Goal: Information Seeking & Learning: Learn about a topic

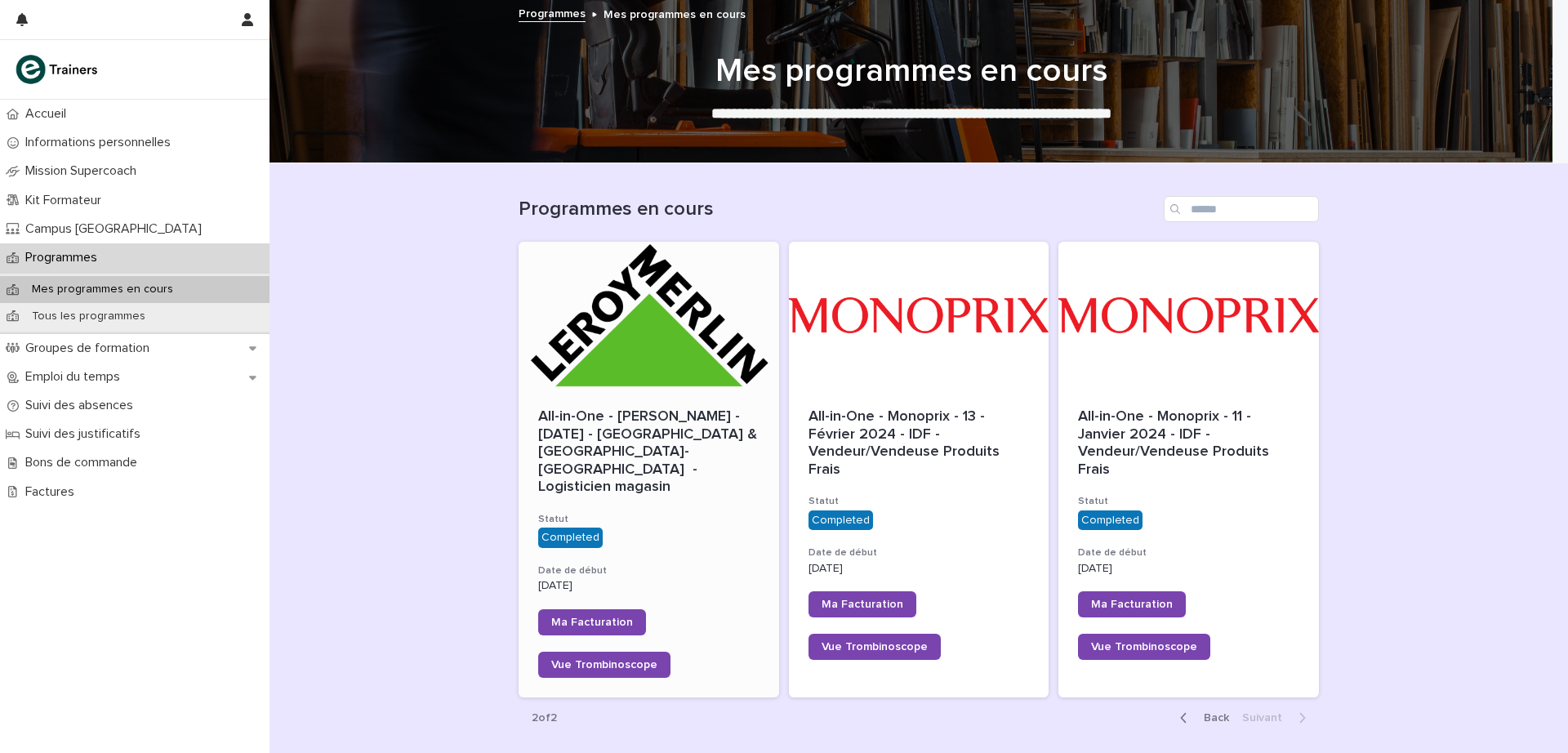
scroll to position [78, 0]
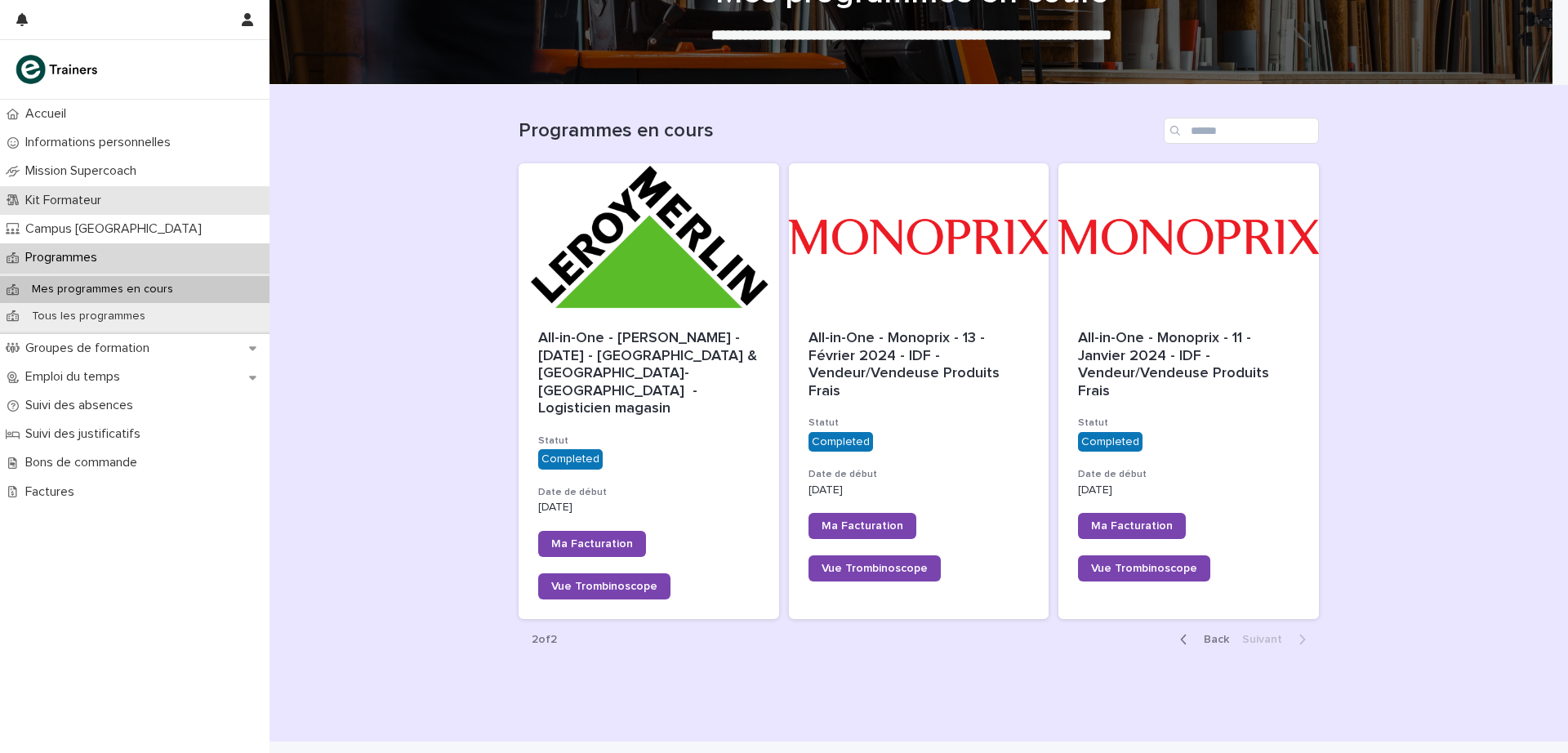
click at [79, 192] on p "Kit Formateur" at bounding box center [66, 200] width 96 height 16
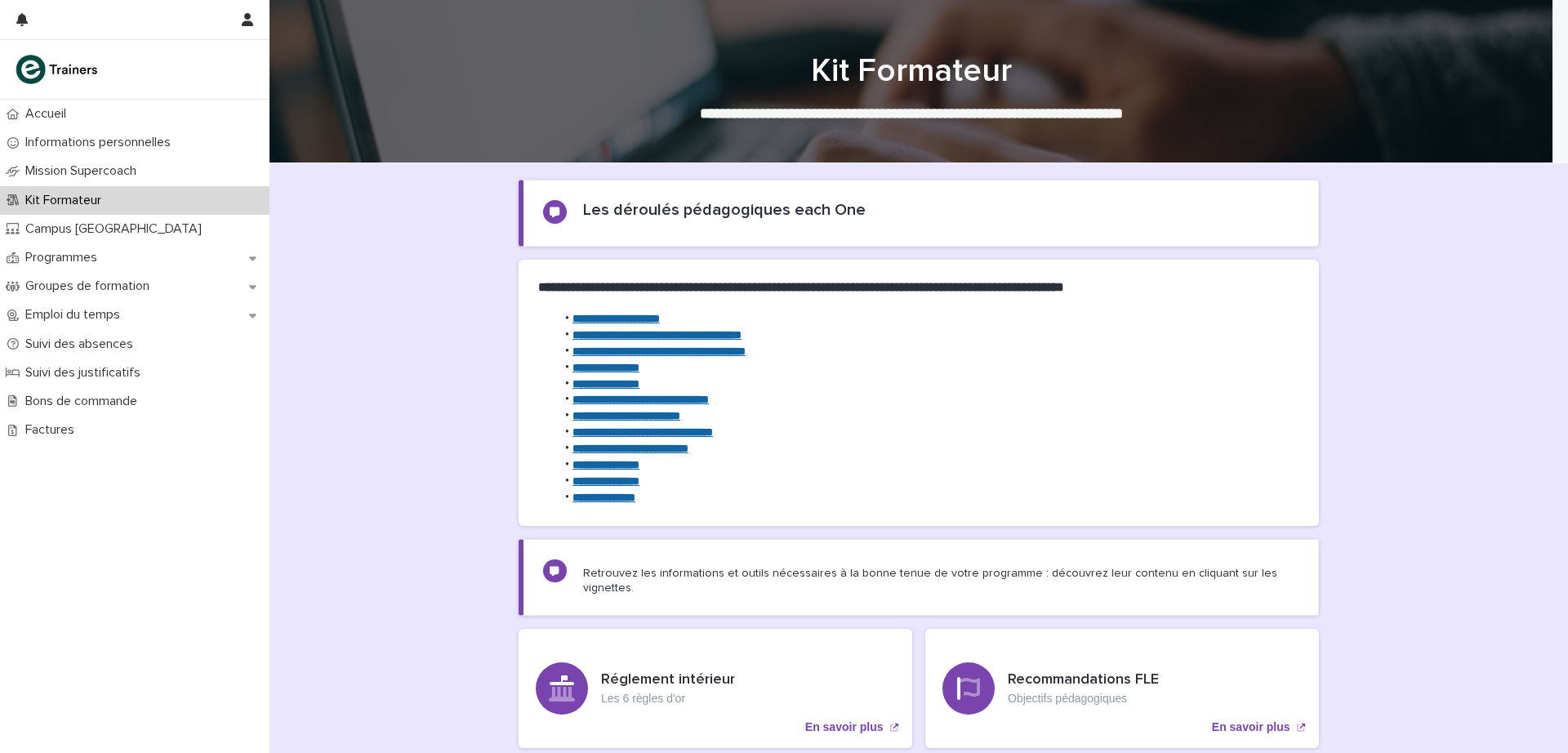
click at [667, 352] on strong "**********" at bounding box center [659, 351] width 173 height 12
click at [139, 338] on p "Suivi des absences" at bounding box center [82, 345] width 128 height 16
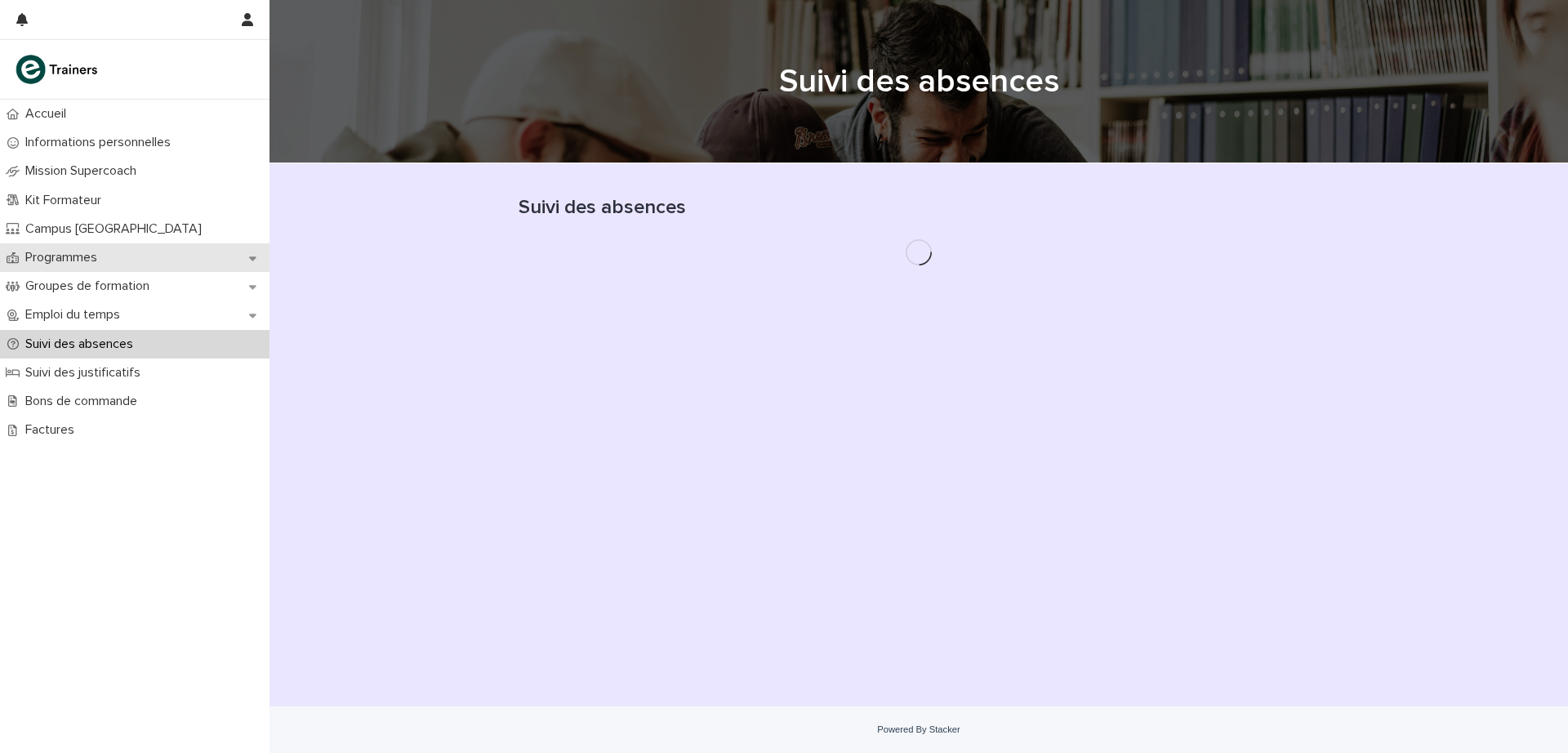
click at [91, 252] on p "Programmes" at bounding box center [64, 258] width 91 height 16
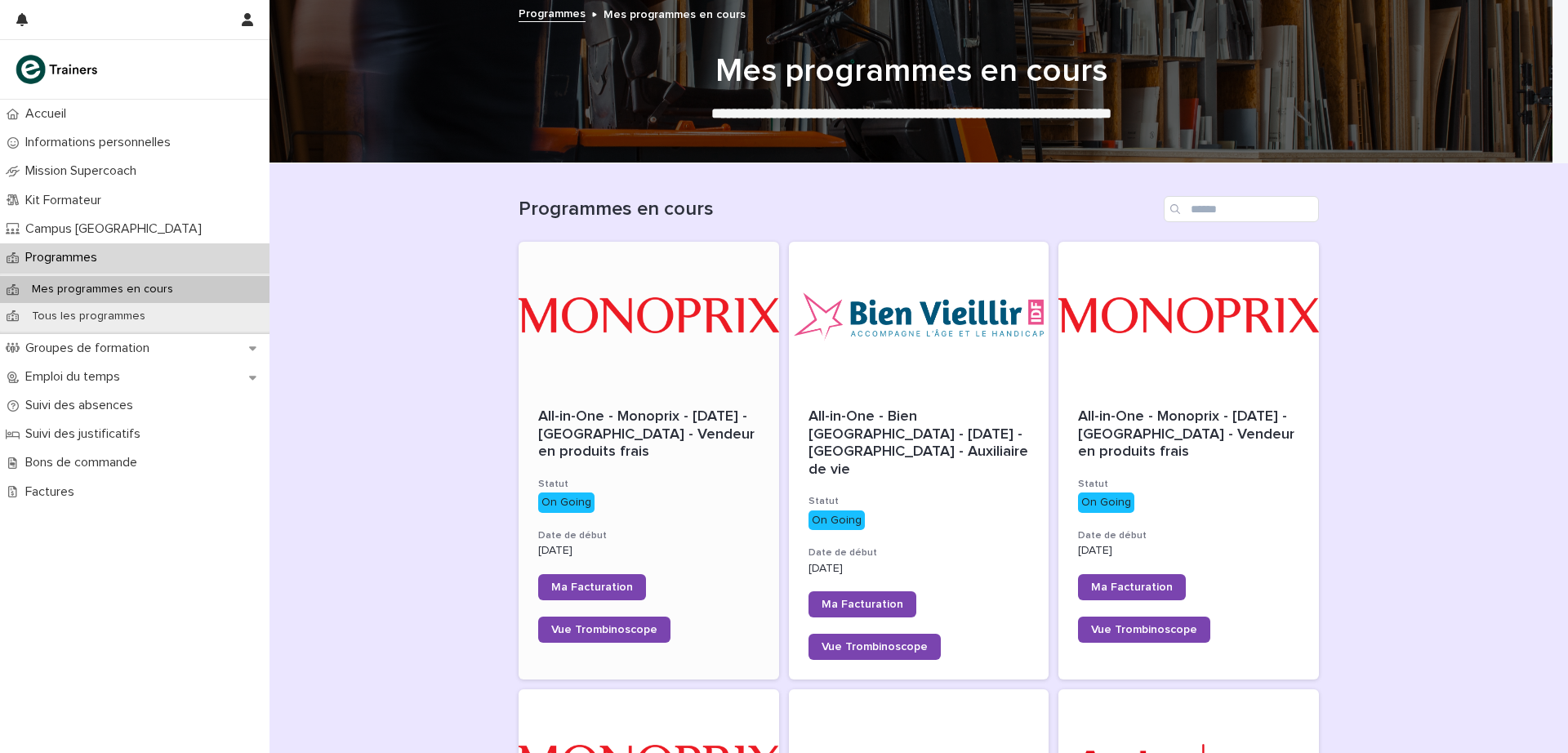
click at [672, 446] on span "All-in-One - Monoprix - [DATE] - [GEOGRAPHIC_DATA] - Vendeur en produits frais" at bounding box center [648, 434] width 221 height 50
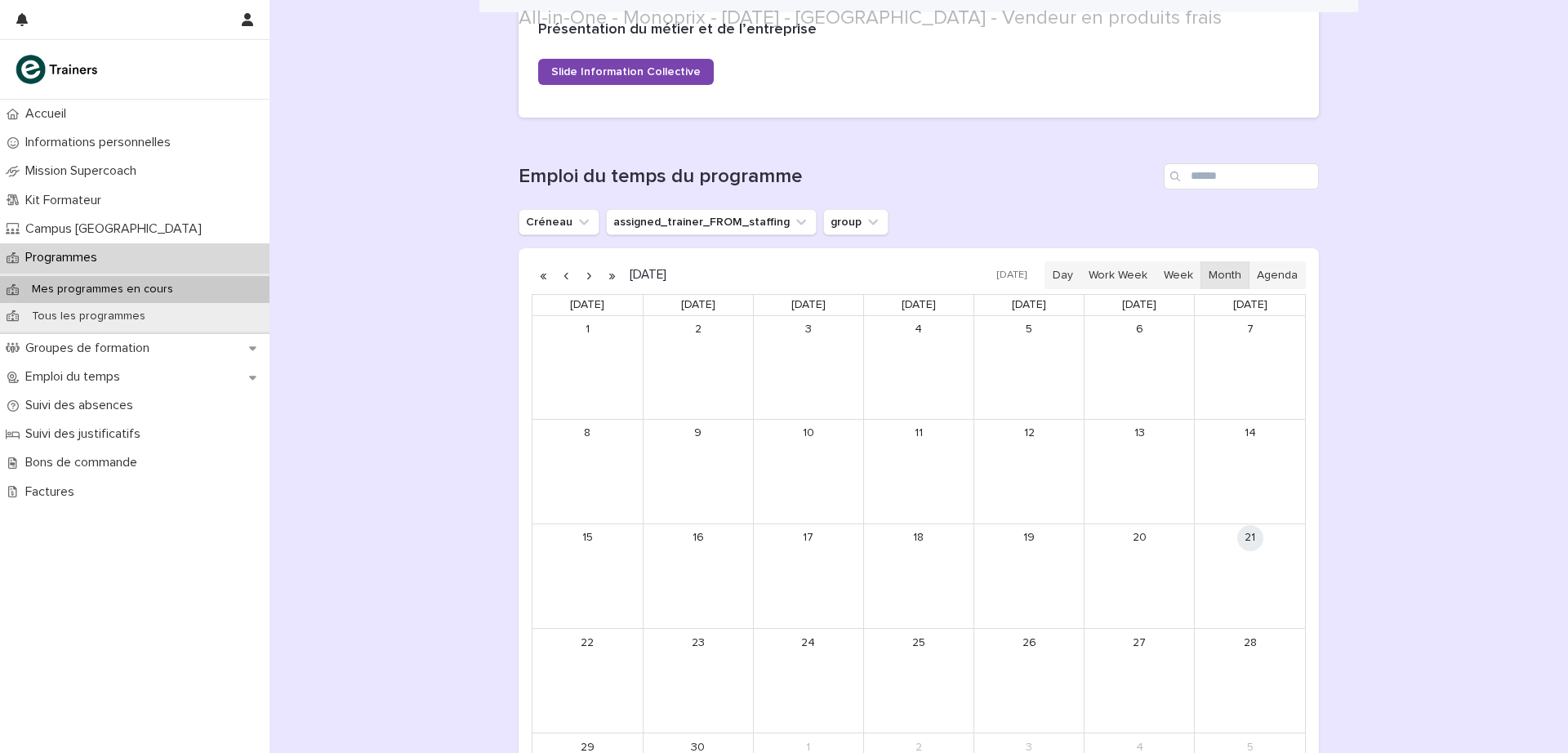
scroll to position [1205, 0]
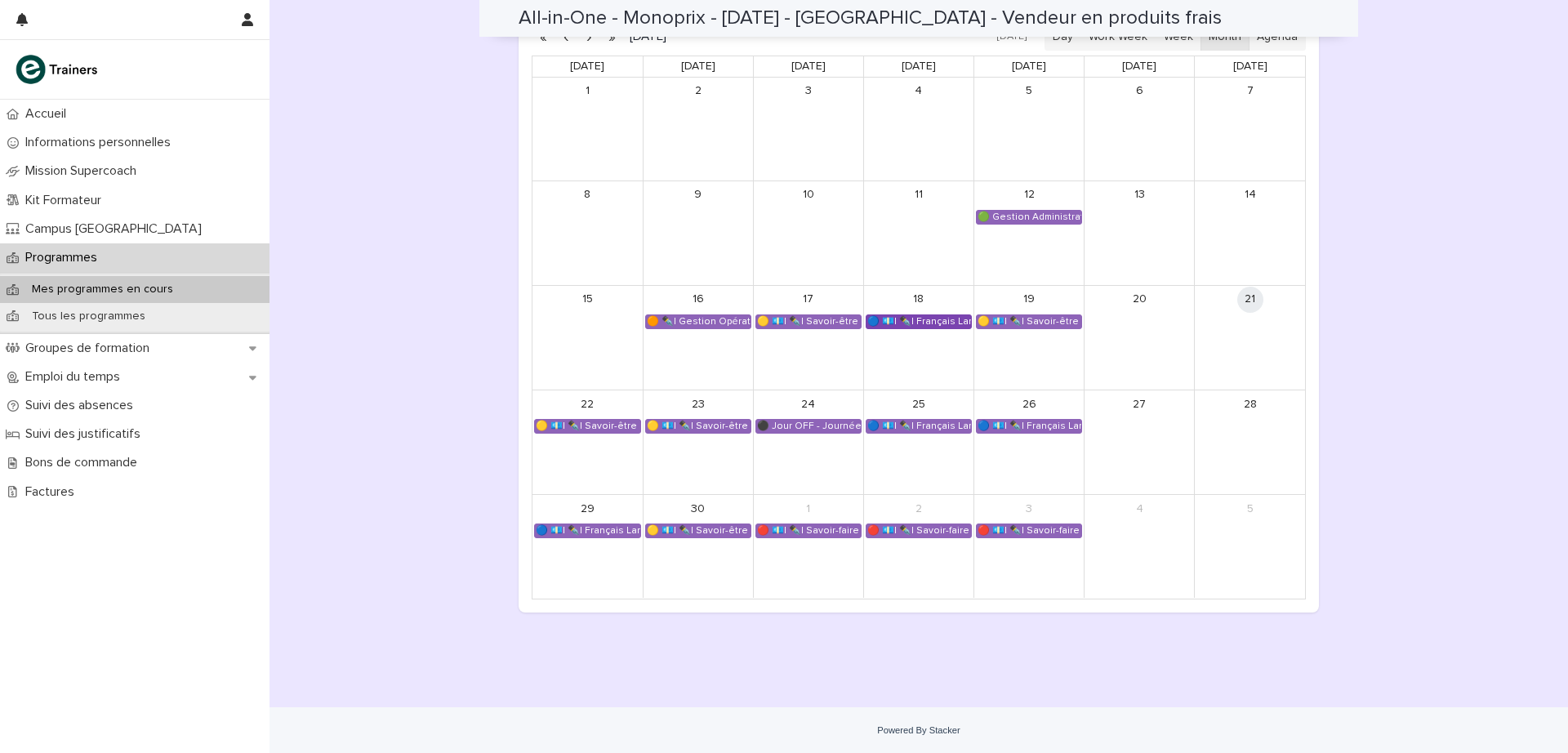
click at [928, 322] on div "🔵 💶| ✒️| Français Langue Professionnel - Valoriser les produits frais et leur o…" at bounding box center [919, 322] width 105 height 13
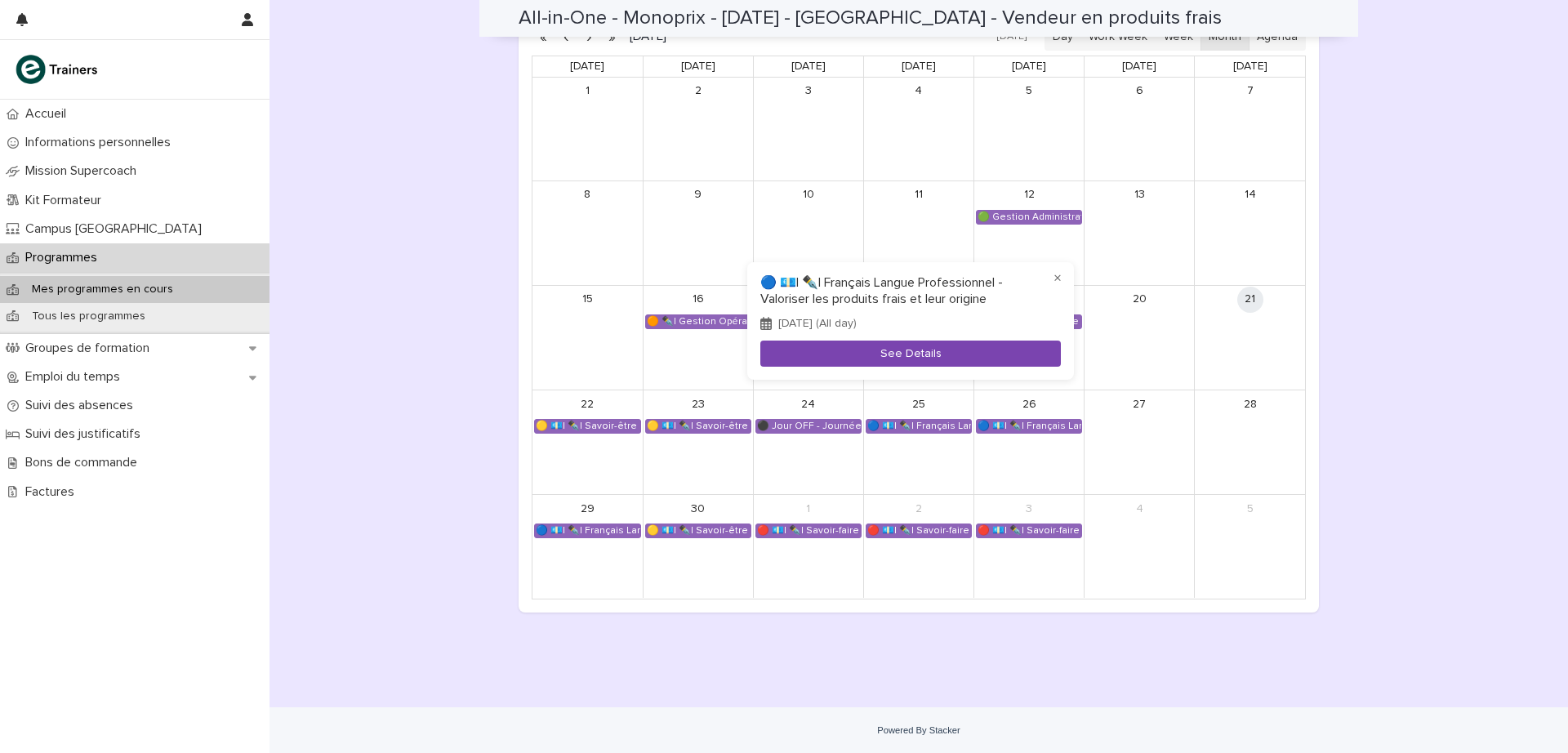
click at [919, 361] on button "See Details" at bounding box center [910, 353] width 300 height 27
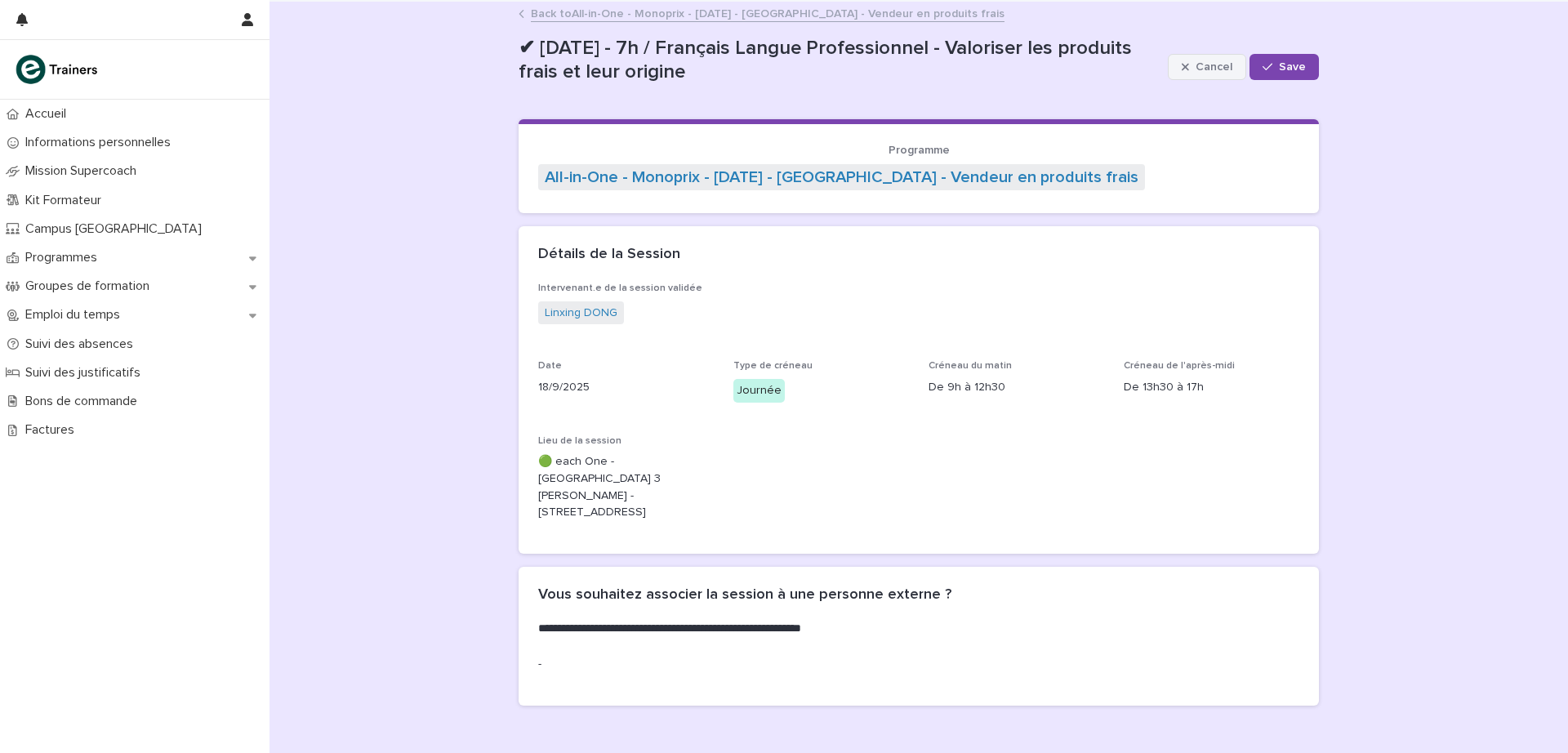
click at [1190, 63] on button "Cancel" at bounding box center [1207, 66] width 78 height 26
click at [560, 8] on link "Back to All-in-One - Monoprix - [DATE] - [GEOGRAPHIC_DATA] - Vendeur en produit…" at bounding box center [768, 12] width 474 height 19
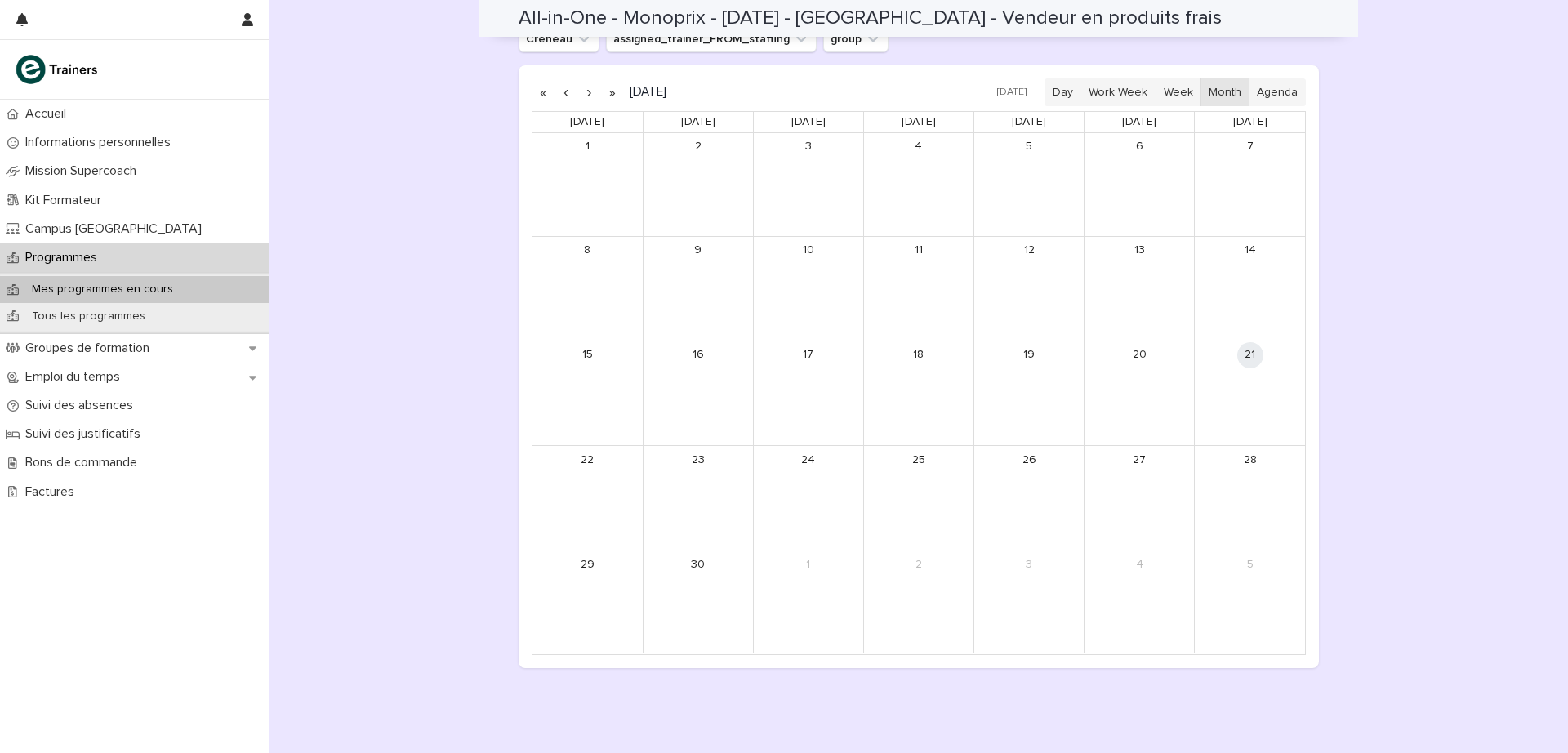
scroll to position [1205, 0]
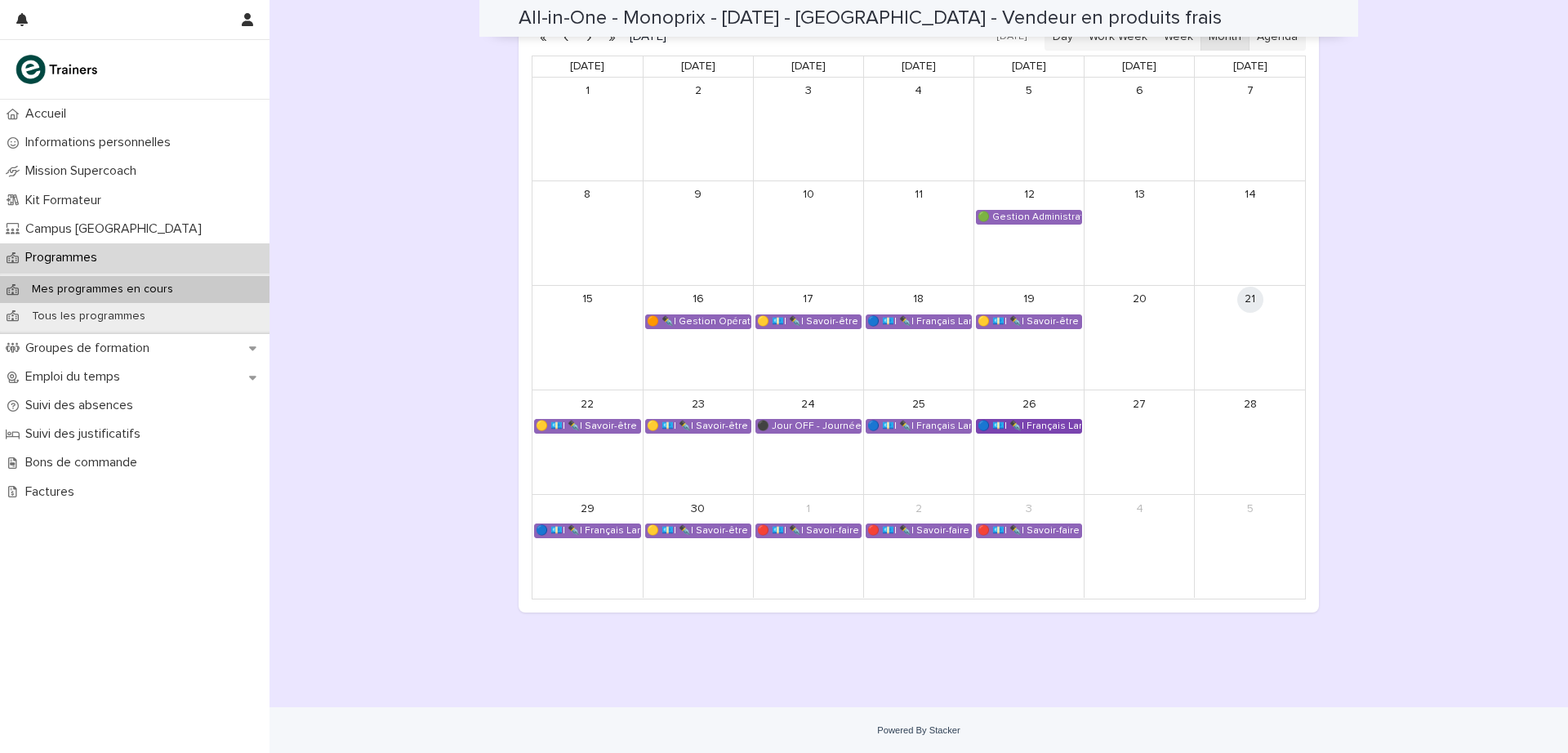
click at [1035, 427] on div "🔵 💶| ✒️| Français Langue Professionnel - Valoriser les produits frais et leur o…" at bounding box center [1029, 426] width 105 height 13
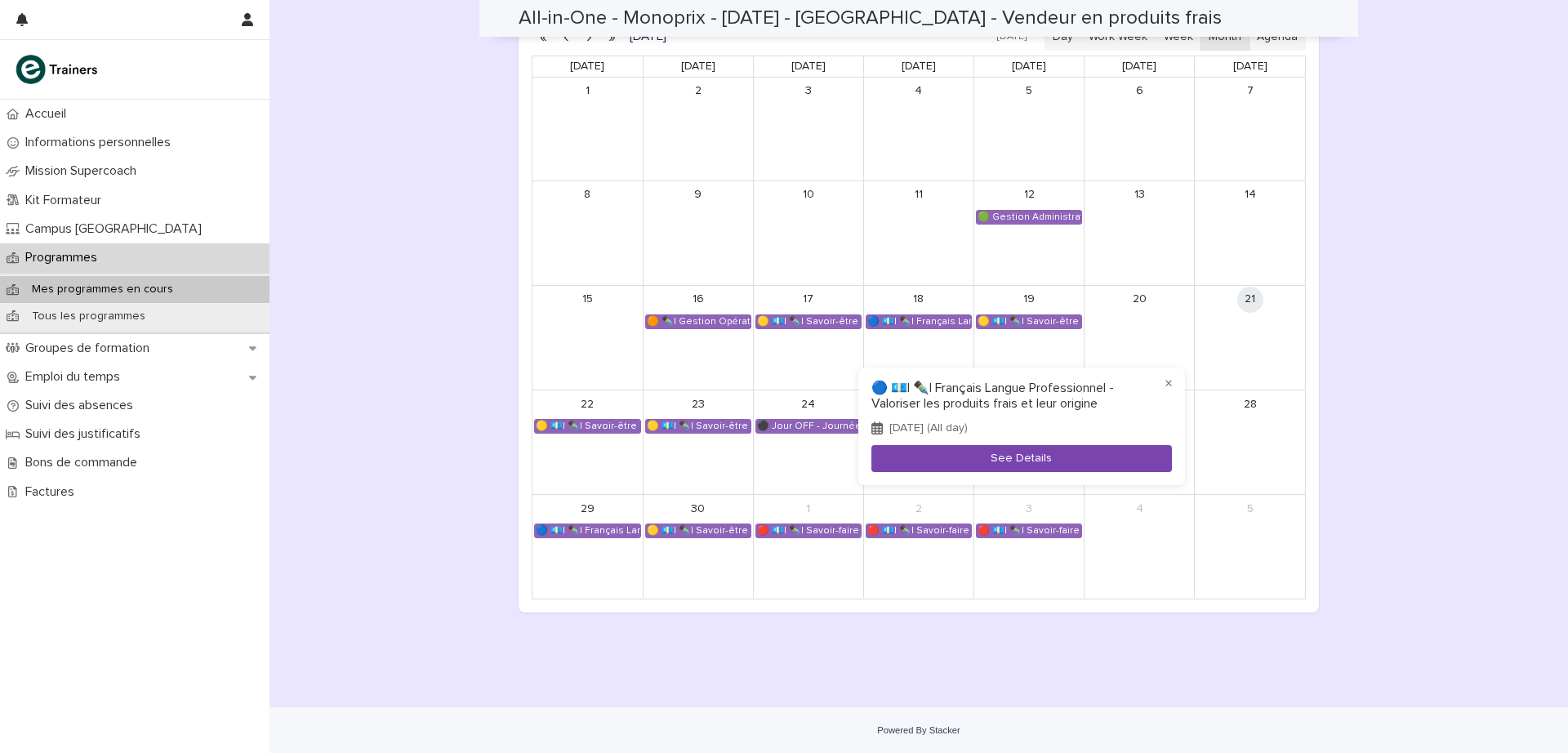
click at [1057, 452] on button "See Details" at bounding box center [1021, 458] width 300 height 27
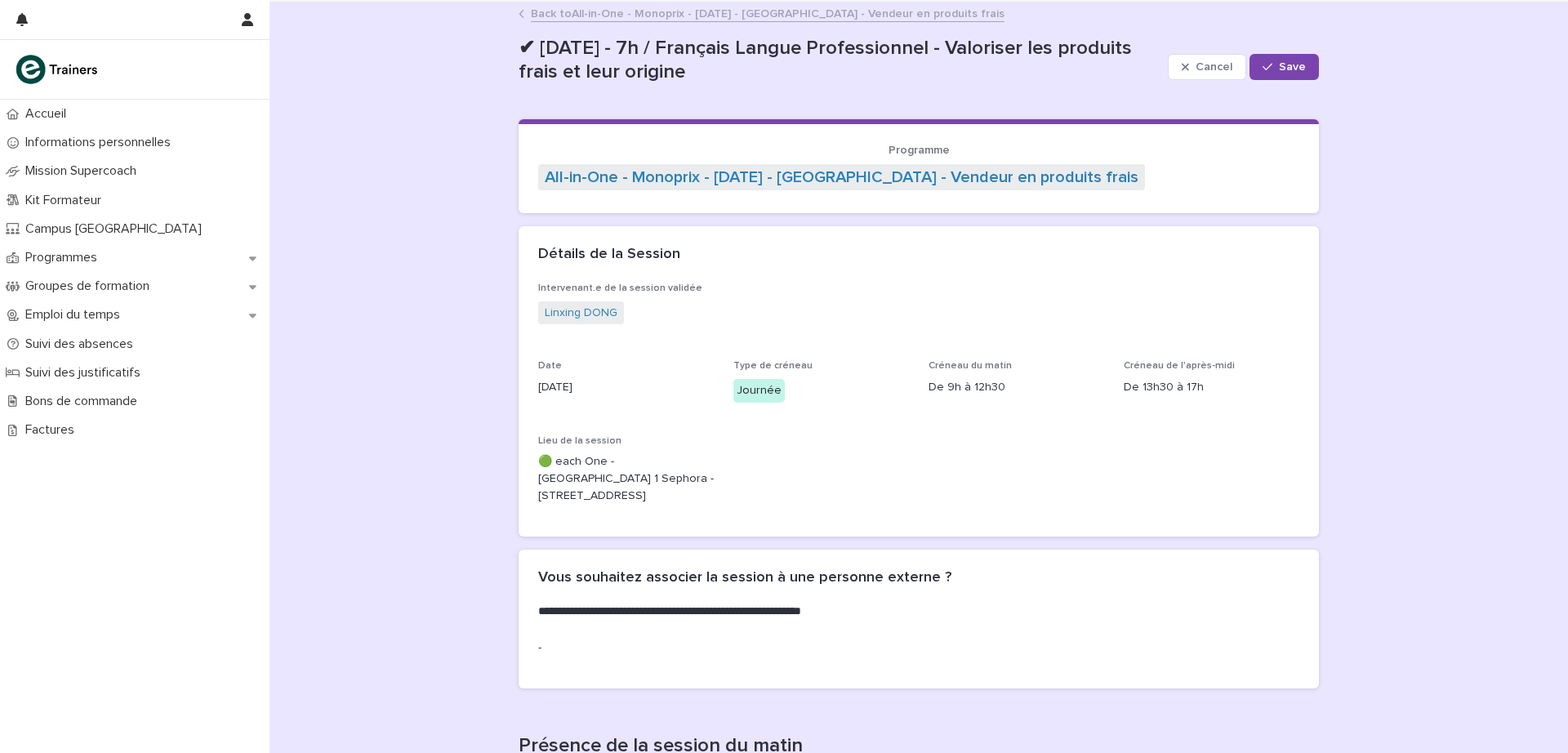
scroll to position [8, 0]
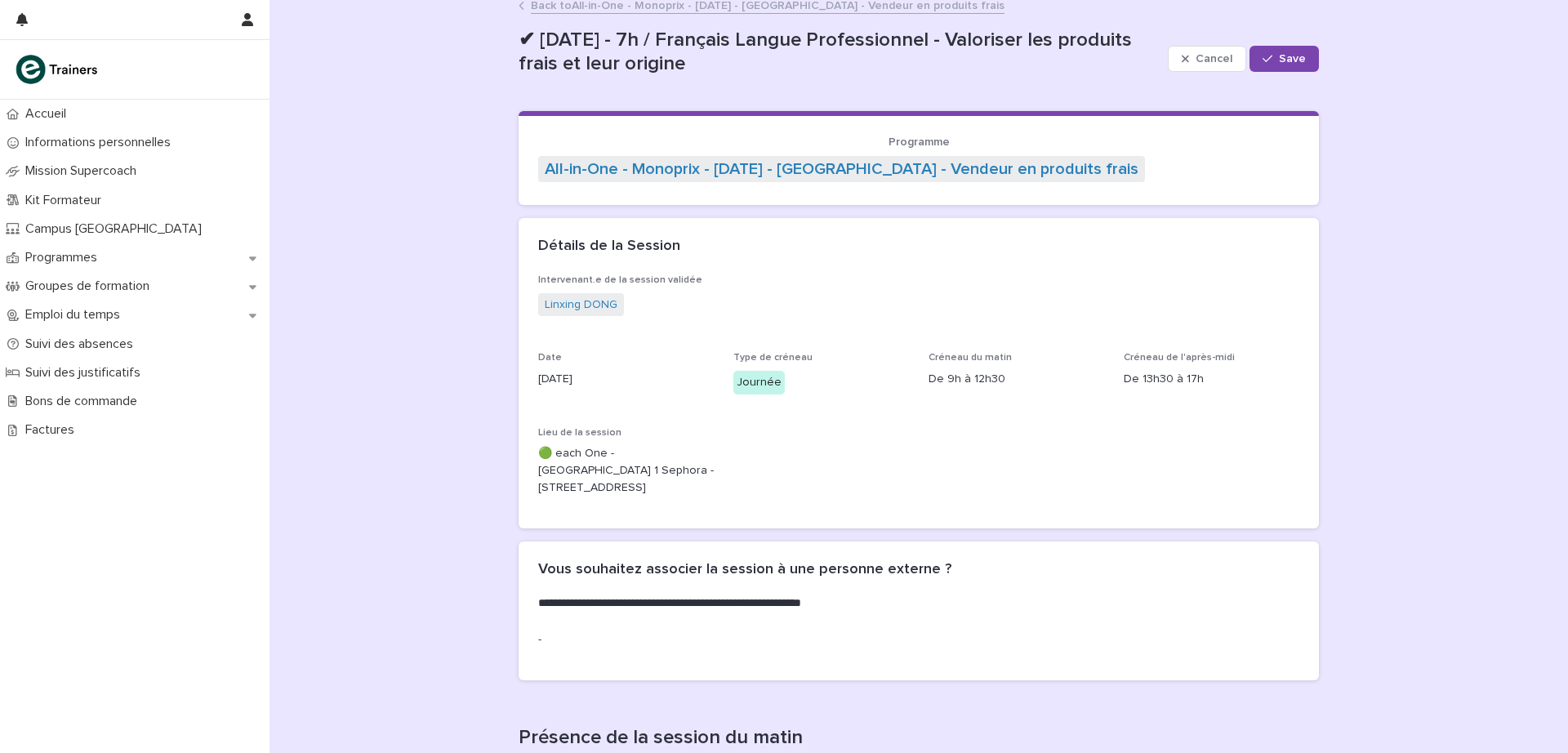
click at [971, 6] on link "Back to All-in-One - Monoprix - [DATE] - [GEOGRAPHIC_DATA] - Vendeur en produit…" at bounding box center [768, 4] width 474 height 19
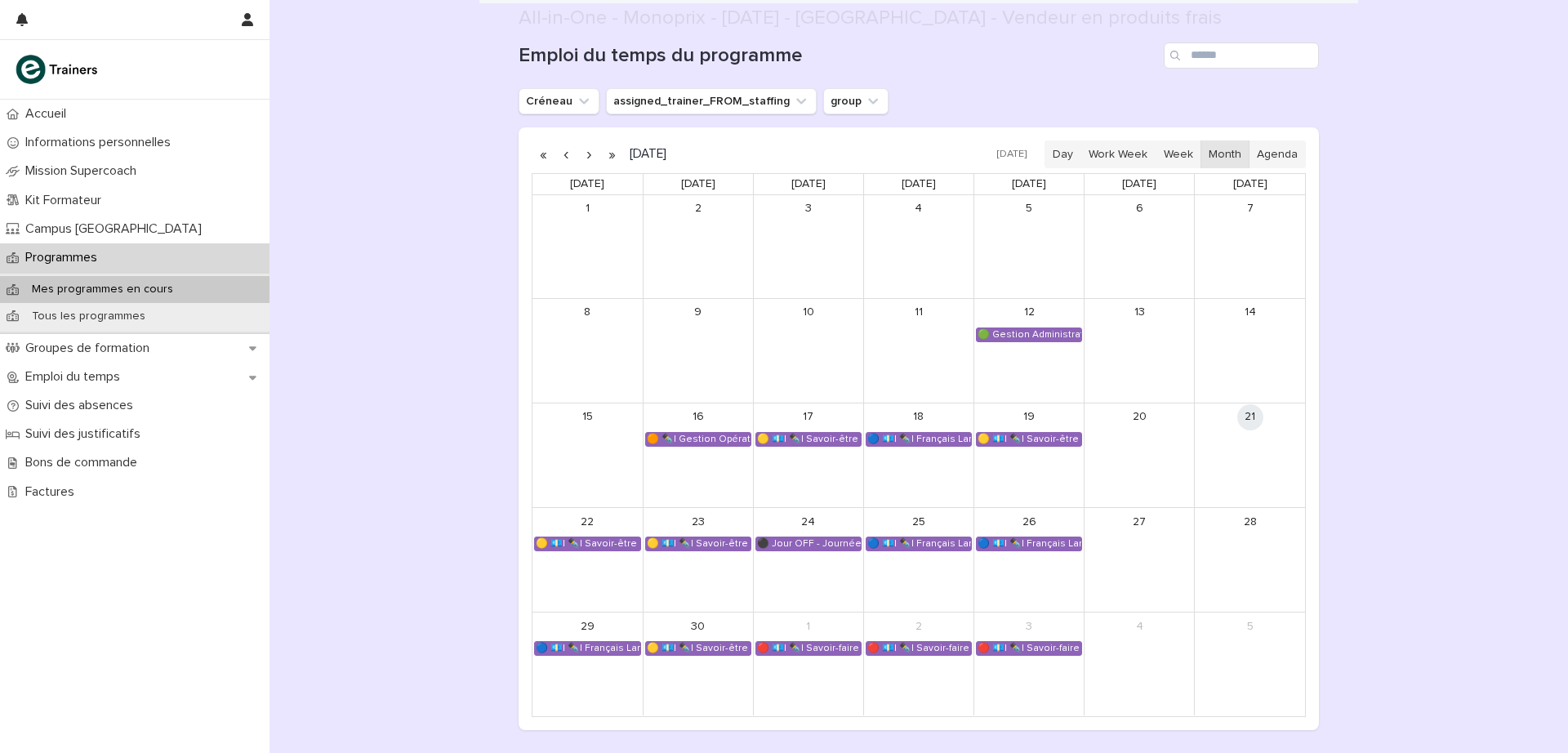
scroll to position [1116, 0]
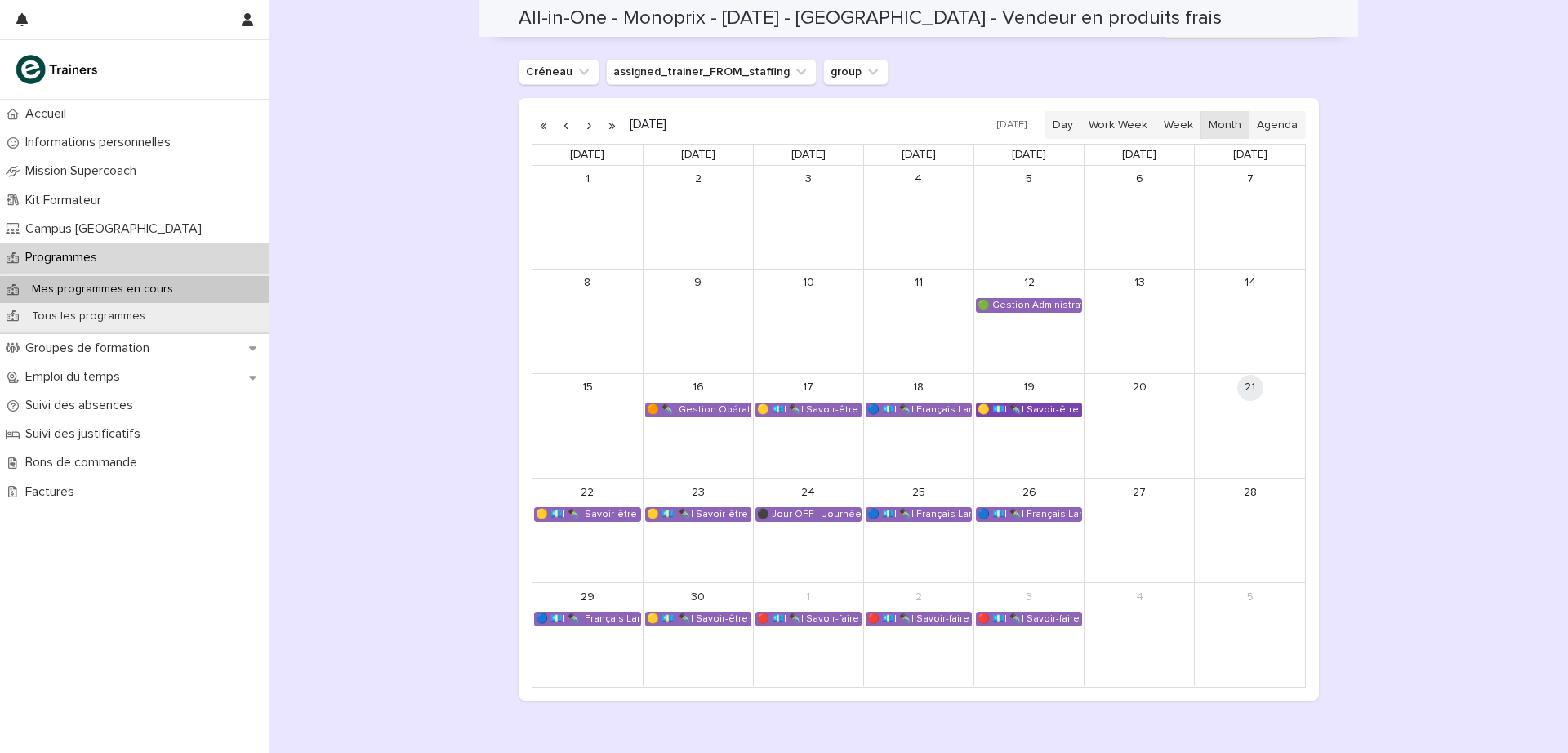
click at [1057, 406] on div "🟡 💶| ✒️| Savoir-être métier - Mobilisation et valorisation de ses forces et tal…" at bounding box center [1029, 409] width 105 height 13
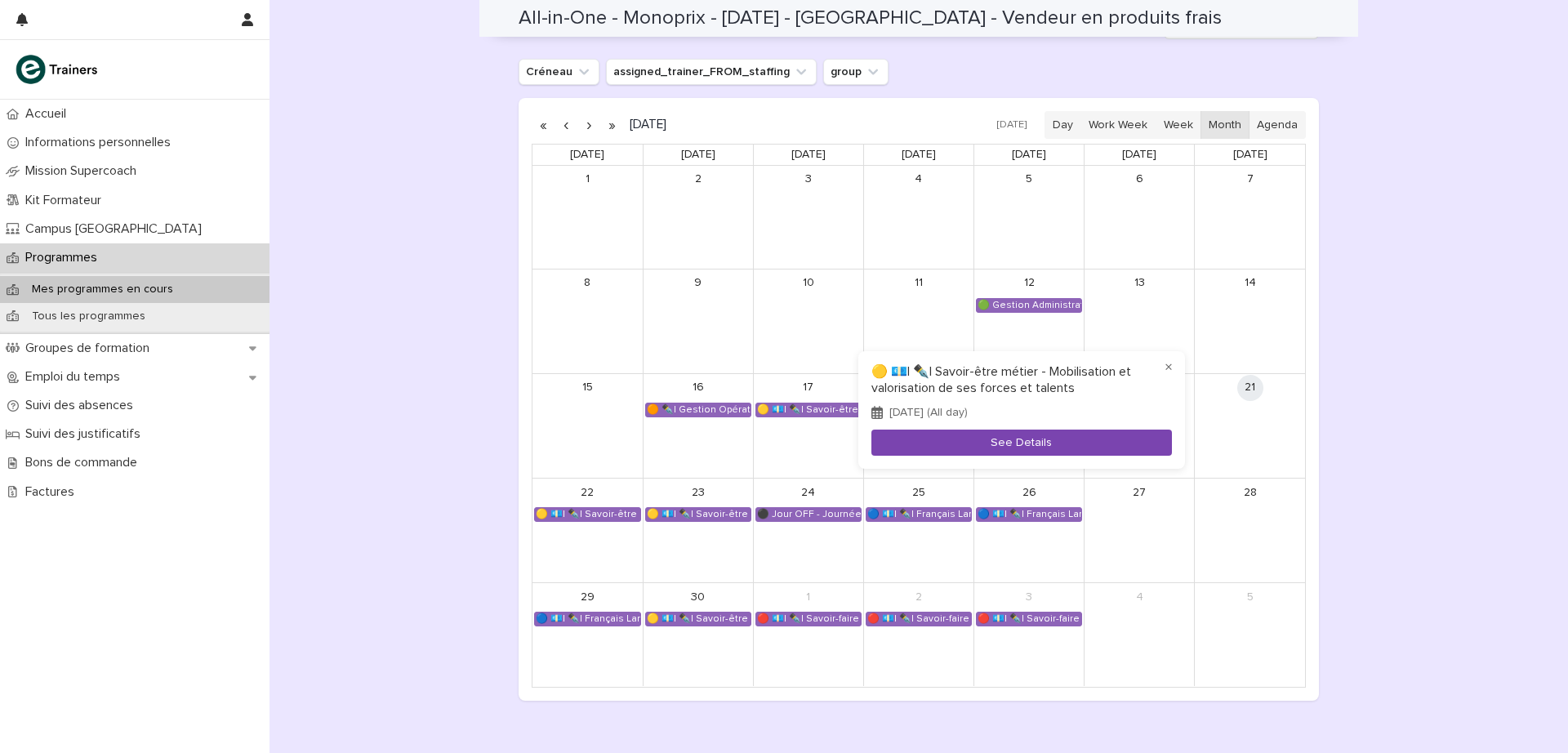
click at [1043, 444] on button "See Details" at bounding box center [1021, 443] width 300 height 27
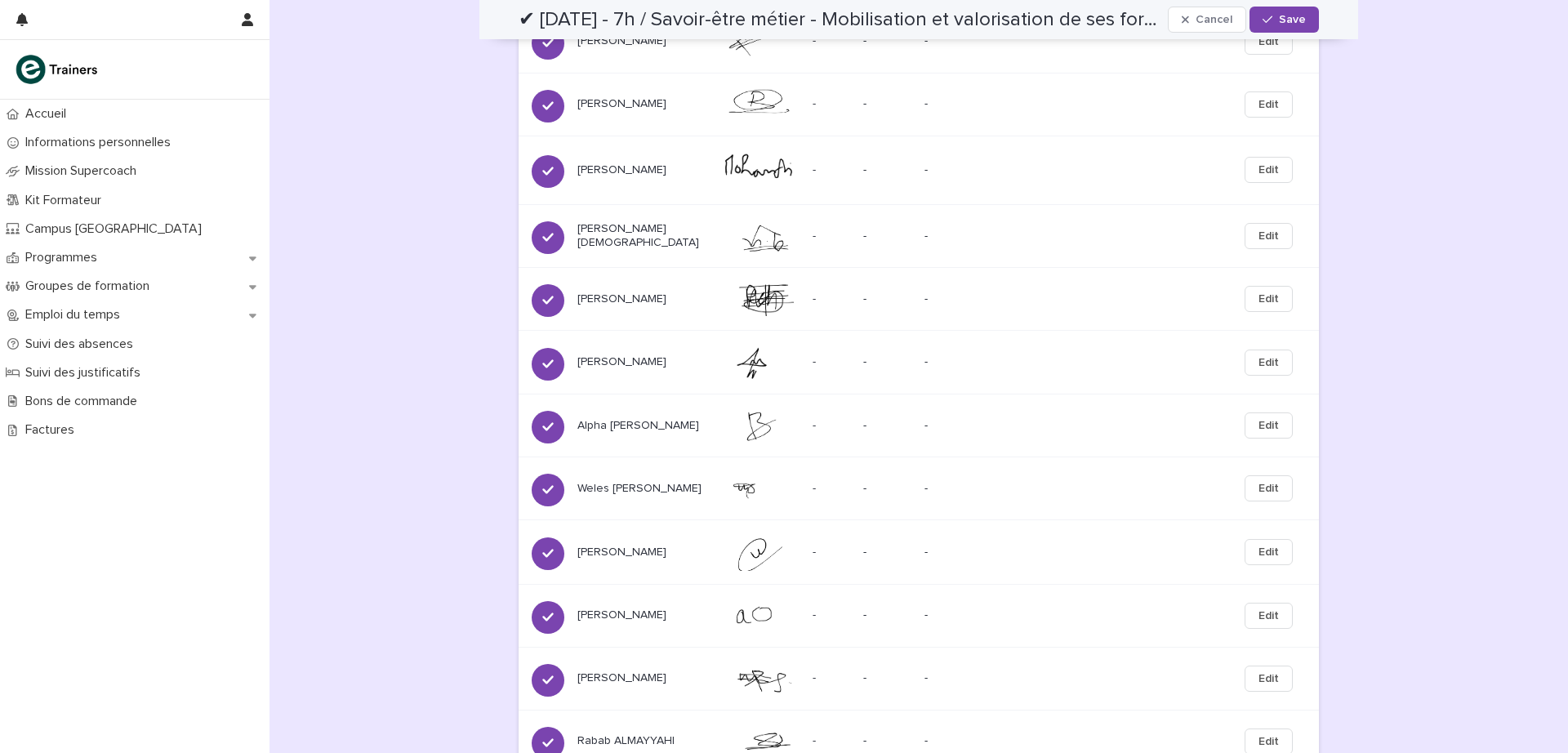
scroll to position [1182, 0]
